Goal: Transaction & Acquisition: Download file/media

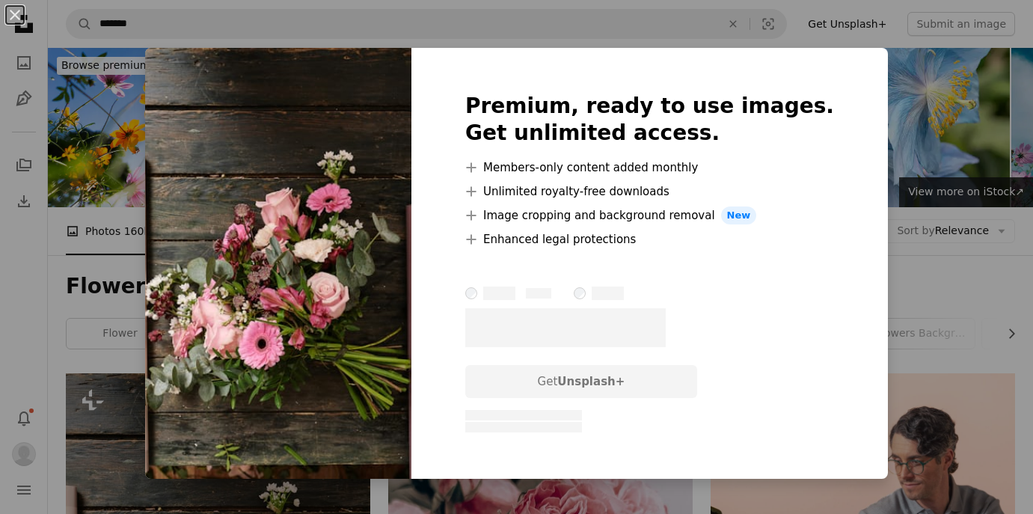
scroll to position [465, 0]
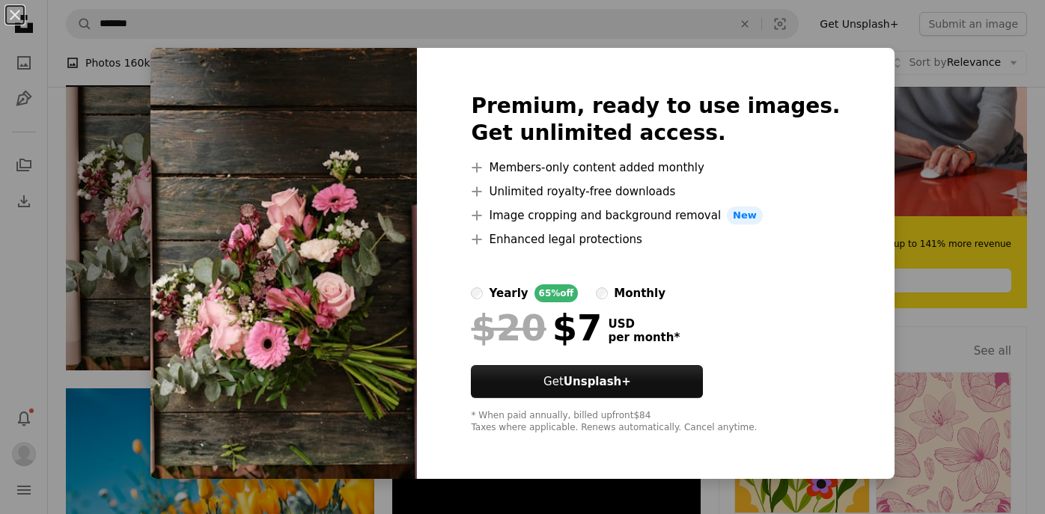
click at [911, 141] on div "An X shape Premium, ready to use images. Get unlimited access. A plus sign Memb…" at bounding box center [522, 257] width 1045 height 514
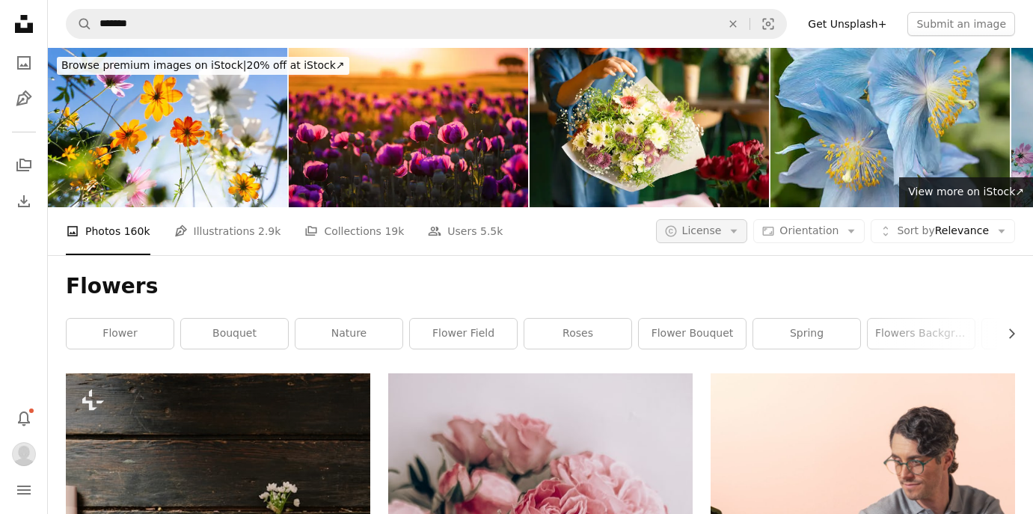
click at [733, 232] on button "A copyright icon © License Arrow down" at bounding box center [702, 231] width 92 height 24
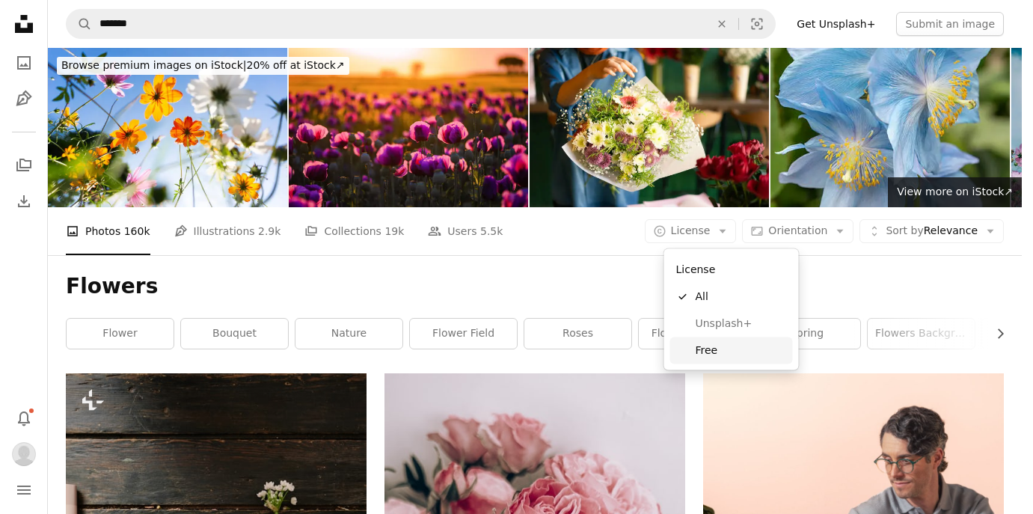
click at [724, 348] on span "Free" at bounding box center [741, 350] width 91 height 15
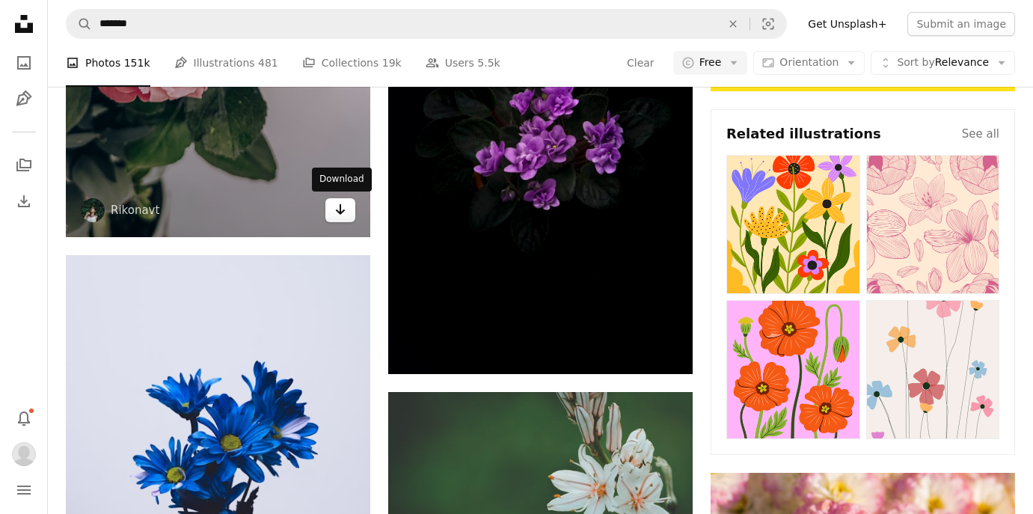
scroll to position [538, 0]
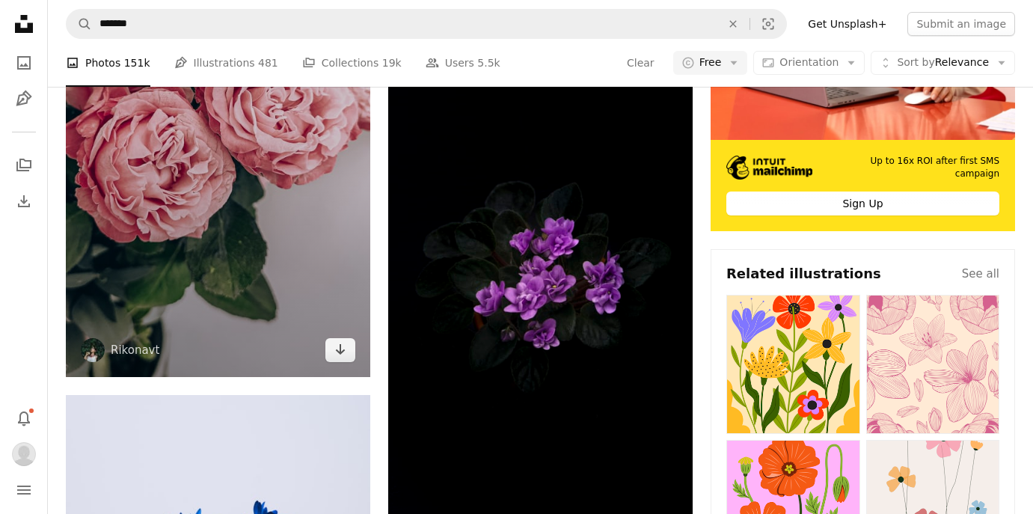
click at [343, 364] on img at bounding box center [218, 106] width 305 height 542
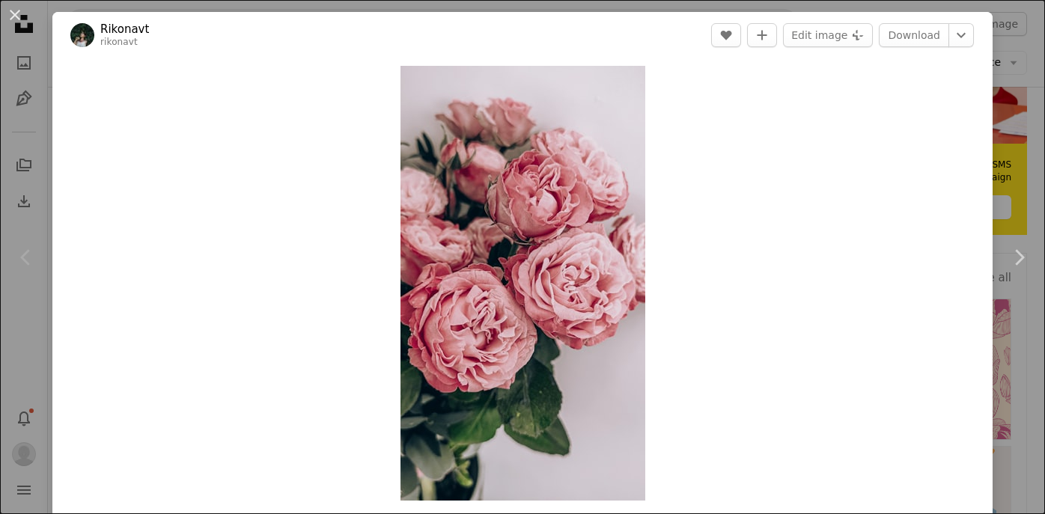
click at [41, 167] on div "An X shape Chevron left Chevron right Rikonavt rikonavt A heart A plus sign Edi…" at bounding box center [522, 257] width 1045 height 514
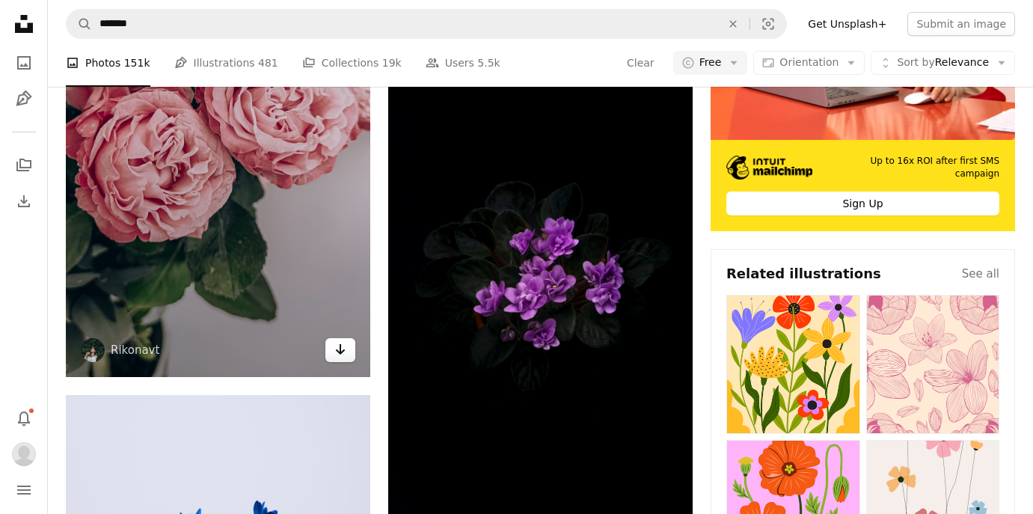
click at [345, 350] on icon "Arrow pointing down" at bounding box center [341, 349] width 12 height 18
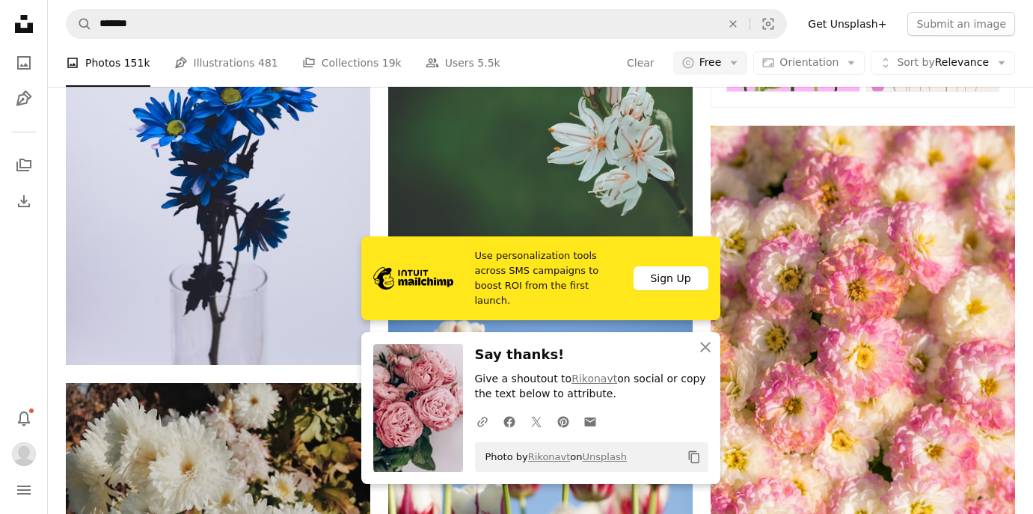
scroll to position [1187, 0]
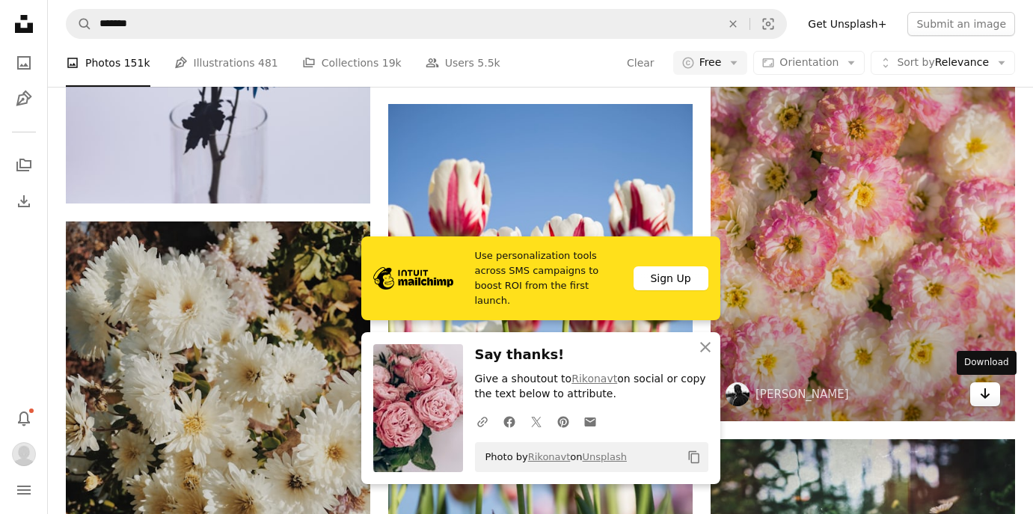
click at [989, 391] on icon "Download" at bounding box center [986, 393] width 10 height 10
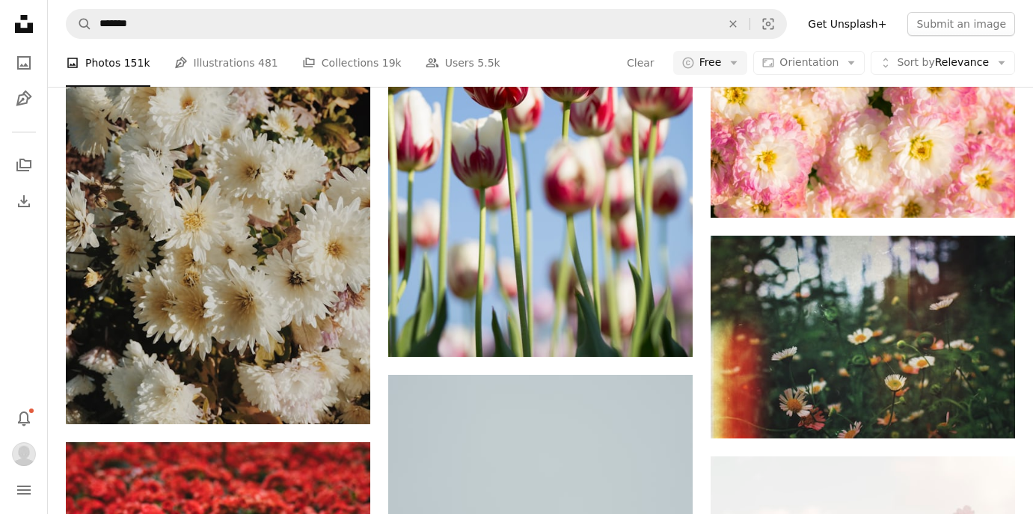
scroll to position [1419, 0]
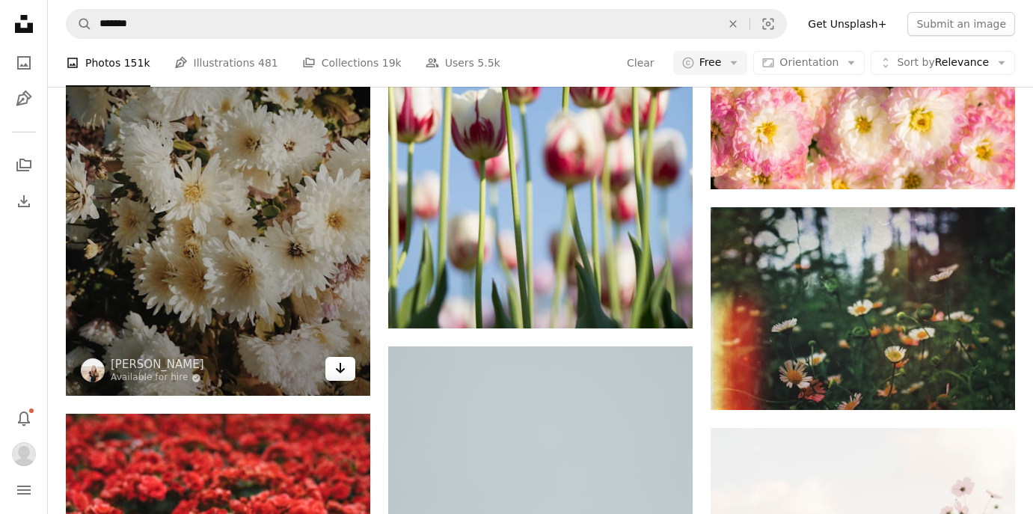
click at [334, 370] on link "Arrow pointing down" at bounding box center [341, 369] width 30 height 24
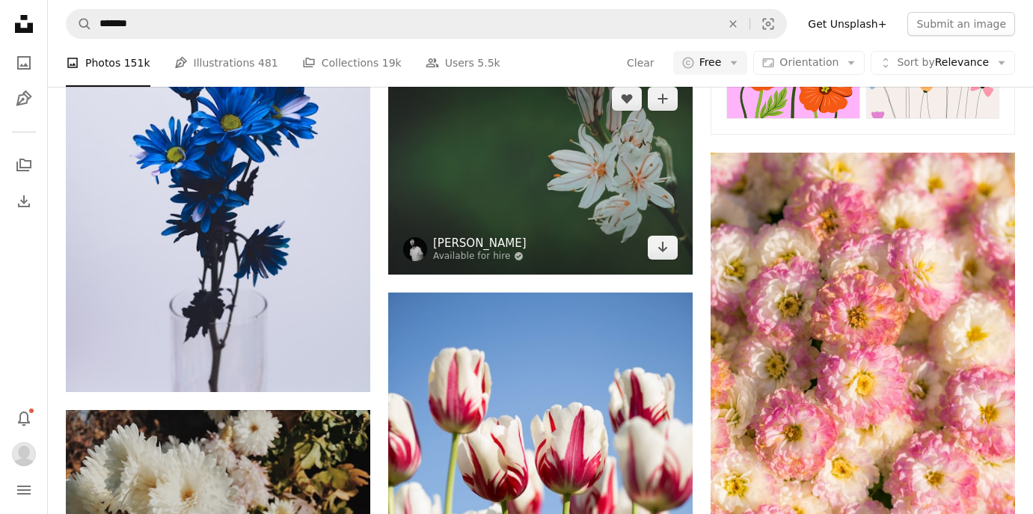
scroll to position [0, 0]
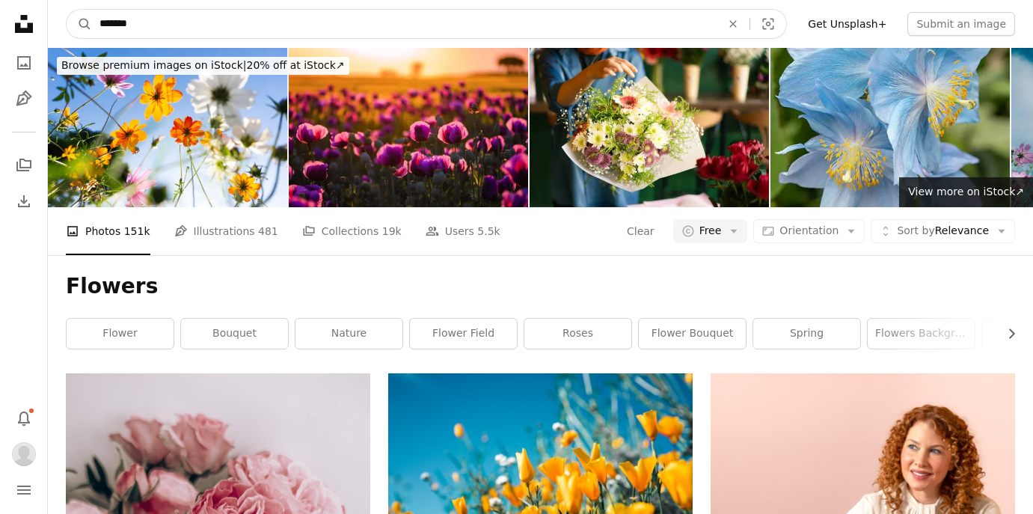
click at [344, 21] on input "*******" at bounding box center [404, 24] width 625 height 28
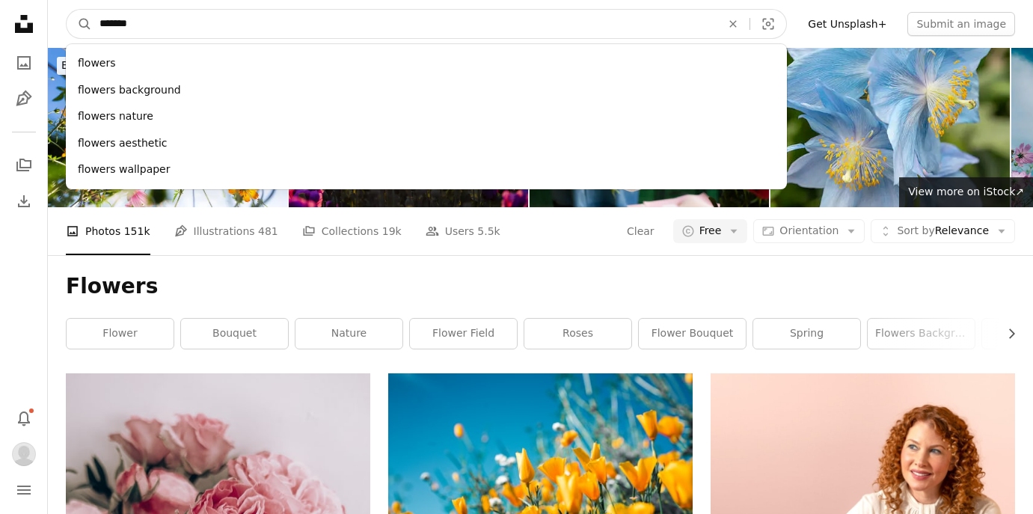
click at [344, 21] on input "*******" at bounding box center [404, 24] width 625 height 28
type input "******"
click at [79, 24] on button "A magnifying glass" at bounding box center [79, 24] width 25 height 28
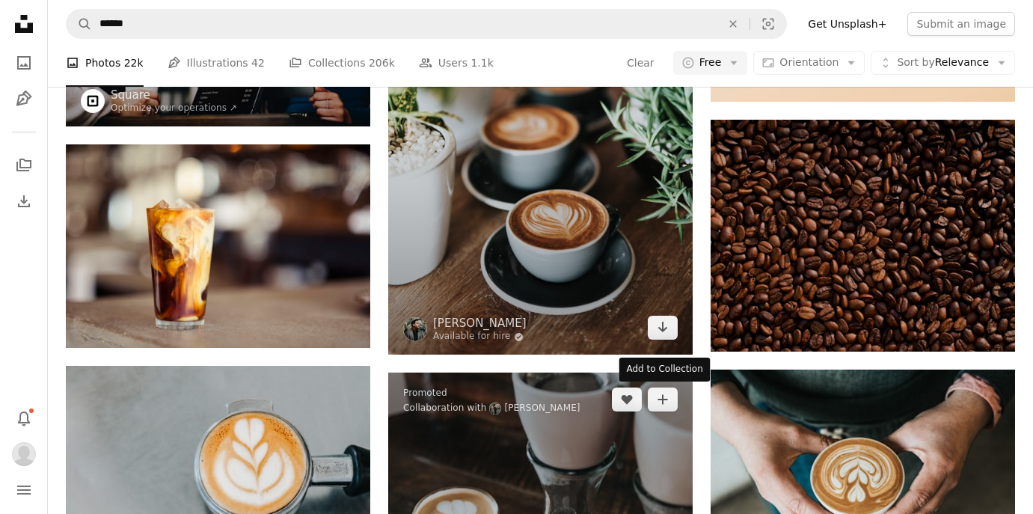
scroll to position [304, 0]
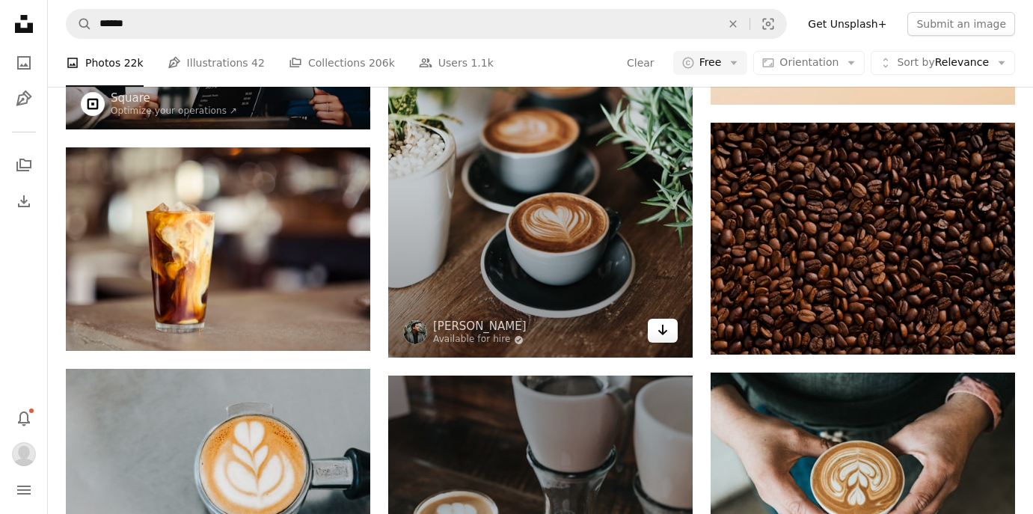
click at [659, 335] on icon "Arrow pointing down" at bounding box center [663, 330] width 12 height 18
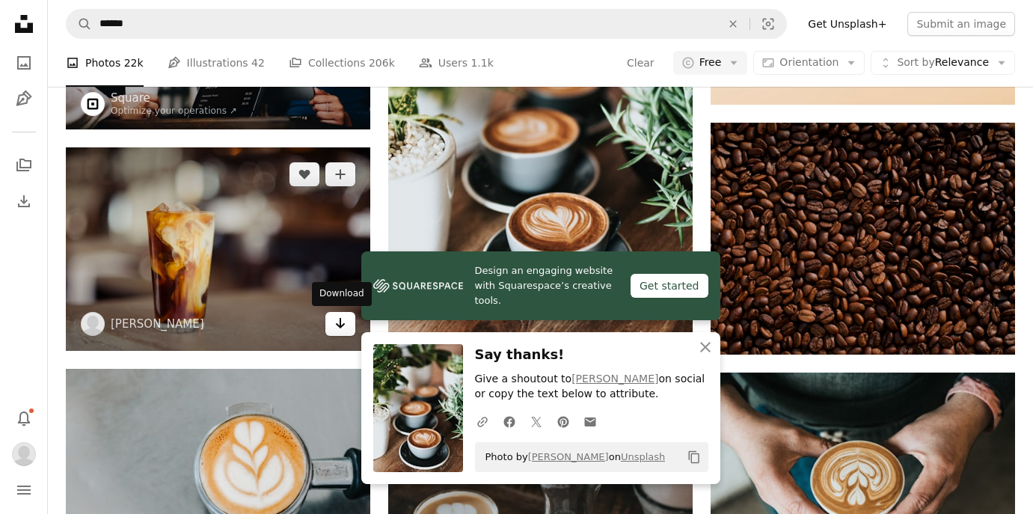
click at [343, 325] on icon "Download" at bounding box center [341, 323] width 10 height 10
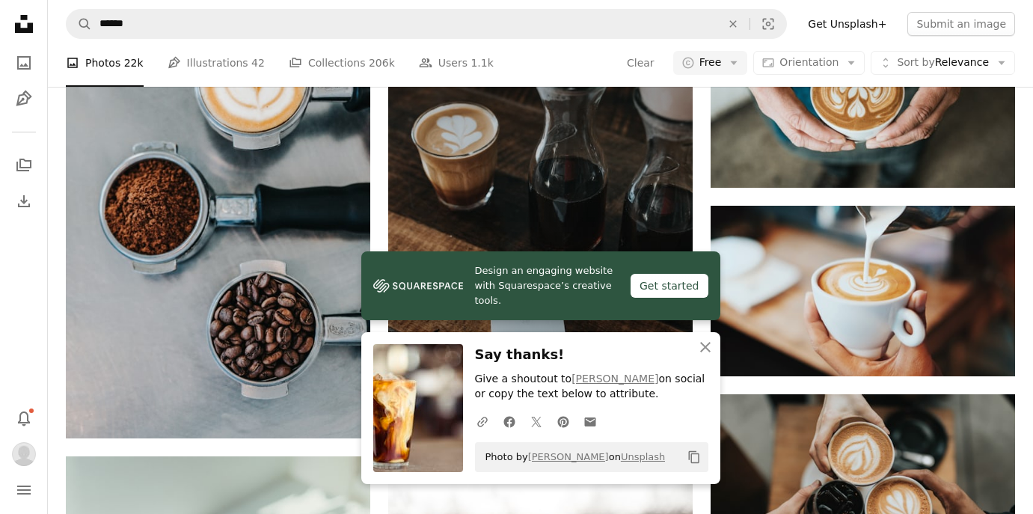
scroll to position [805, 0]
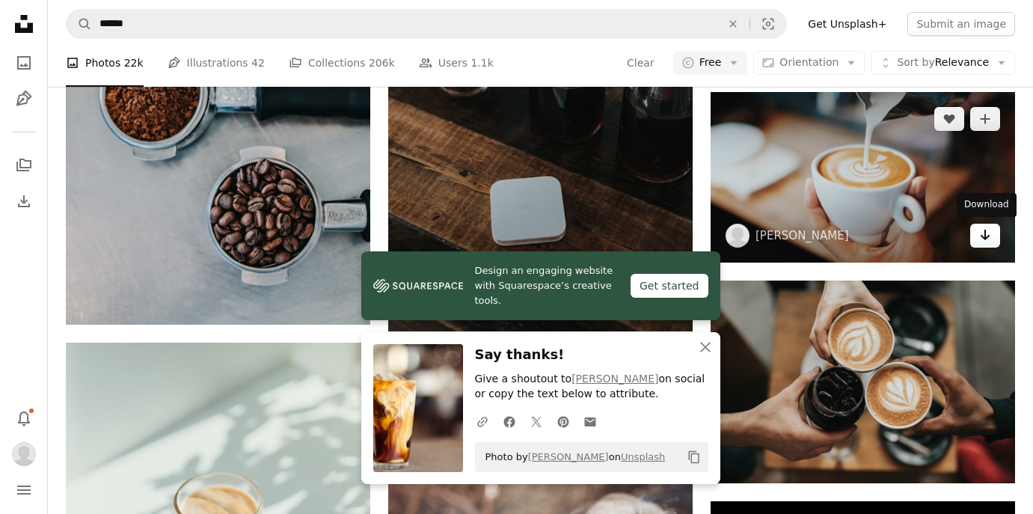
click at [988, 239] on icon "Arrow pointing down" at bounding box center [986, 235] width 12 height 18
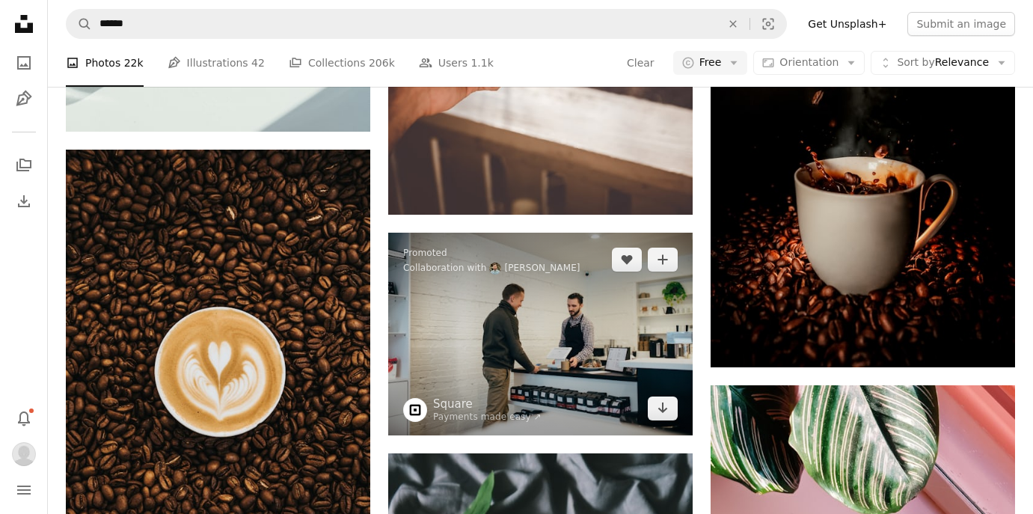
scroll to position [1527, 0]
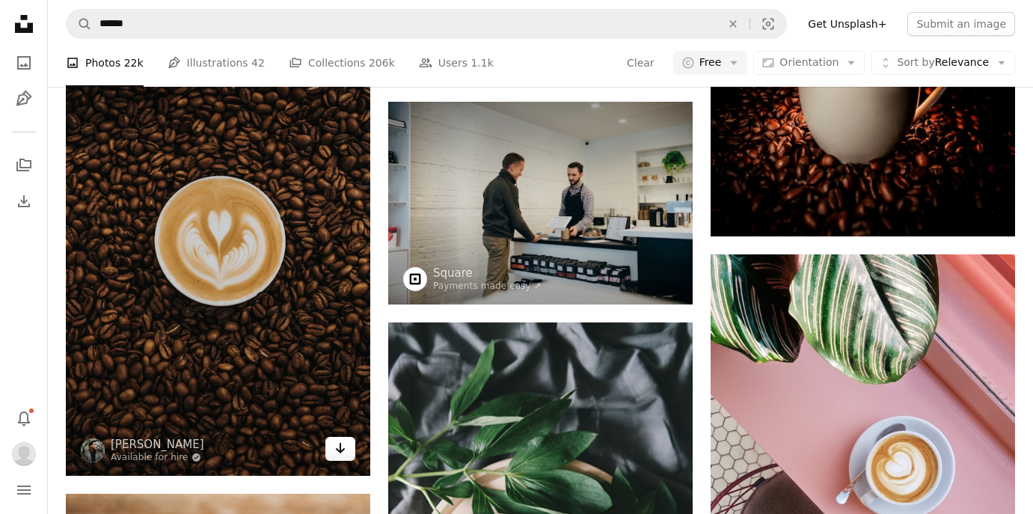
click at [340, 451] on icon "Download" at bounding box center [341, 448] width 10 height 10
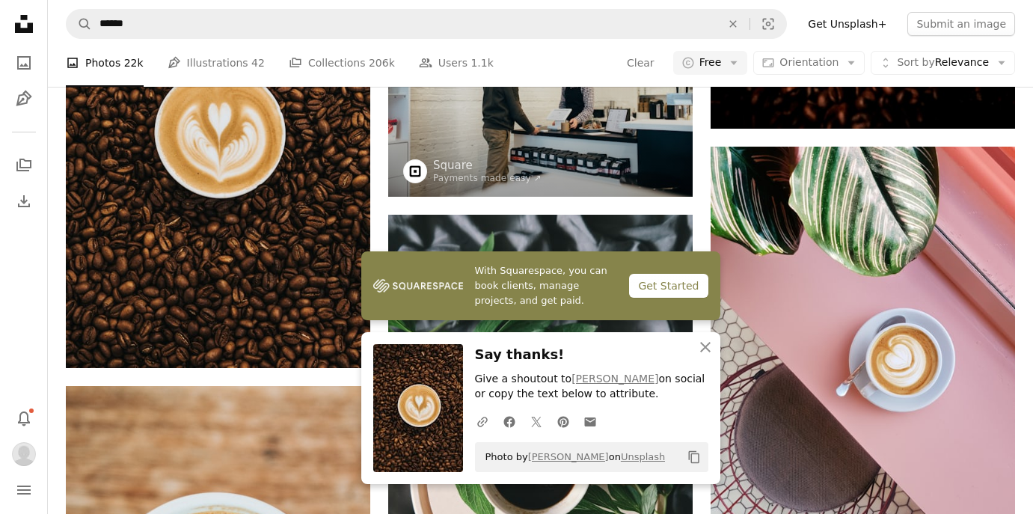
scroll to position [1855, 0]
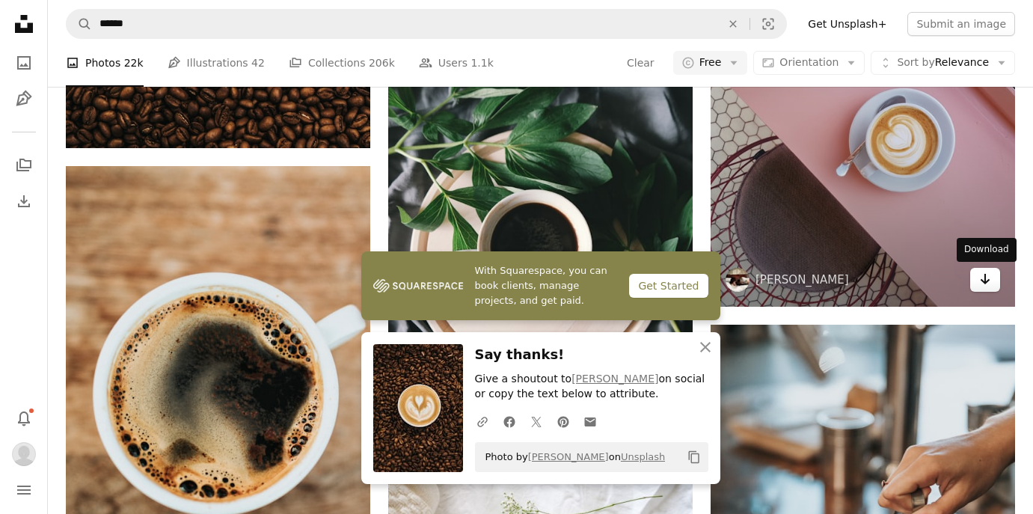
click at [989, 281] on icon "Download" at bounding box center [986, 279] width 10 height 10
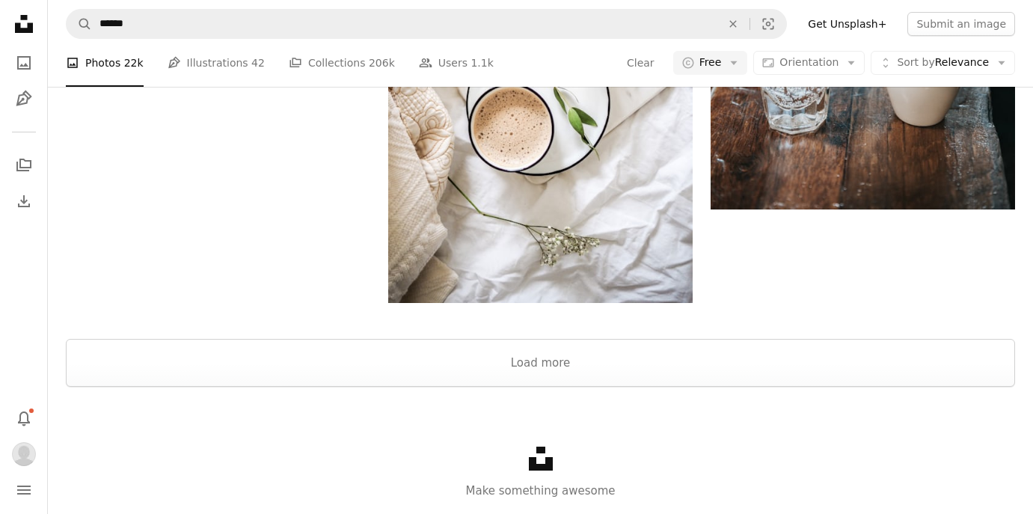
scroll to position [2456, 0]
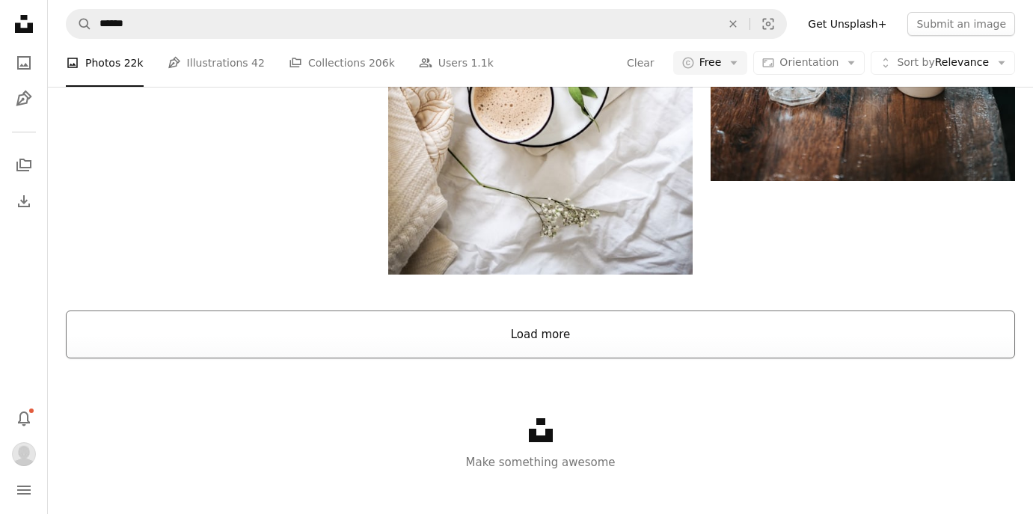
click at [831, 329] on button "Load more" at bounding box center [541, 335] width 950 height 48
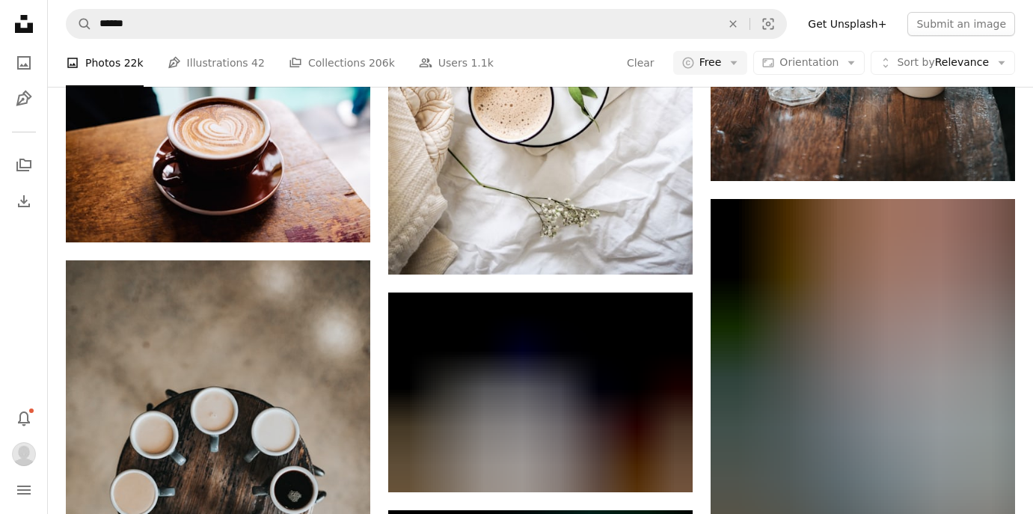
scroll to position [2733, 0]
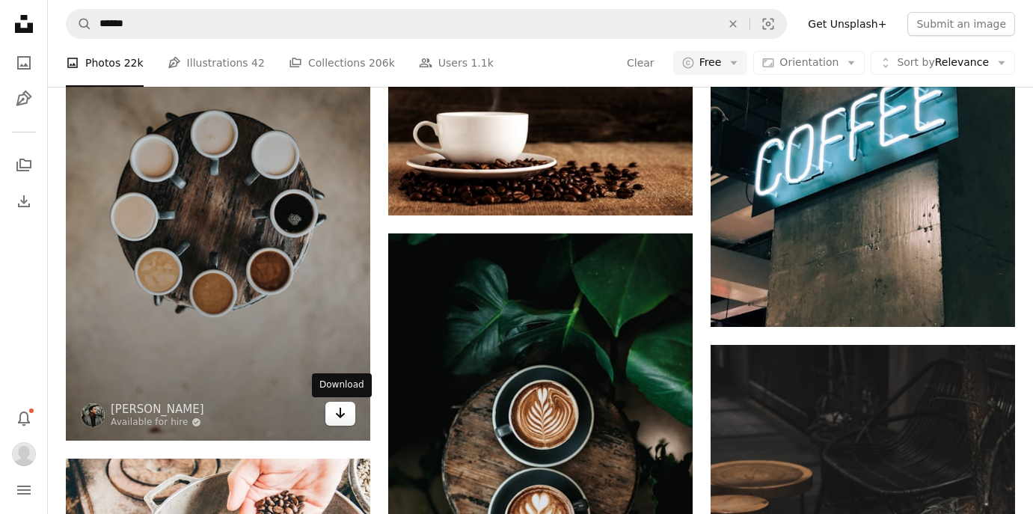
click at [335, 421] on icon "Arrow pointing down" at bounding box center [341, 413] width 12 height 18
